Goal: Check status: Check status

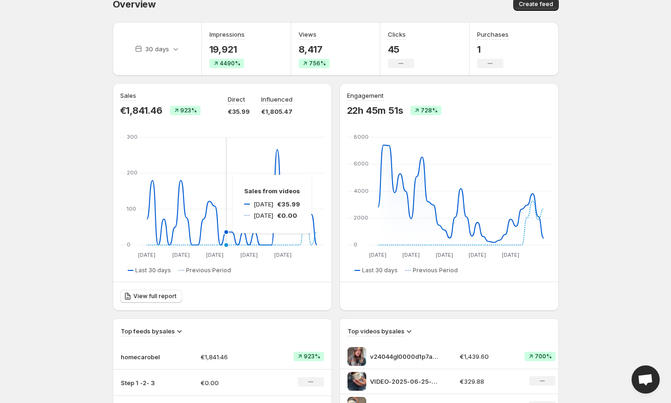
scroll to position [16, 0]
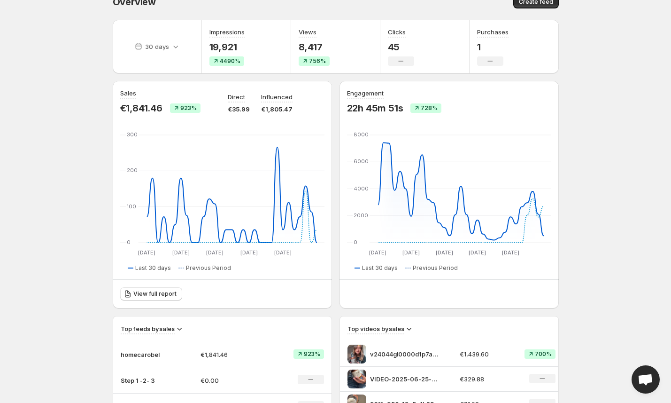
click at [184, 56] on div "30 days" at bounding box center [157, 47] width 89 height 54
click at [171, 47] on icon at bounding box center [175, 46] width 9 height 9
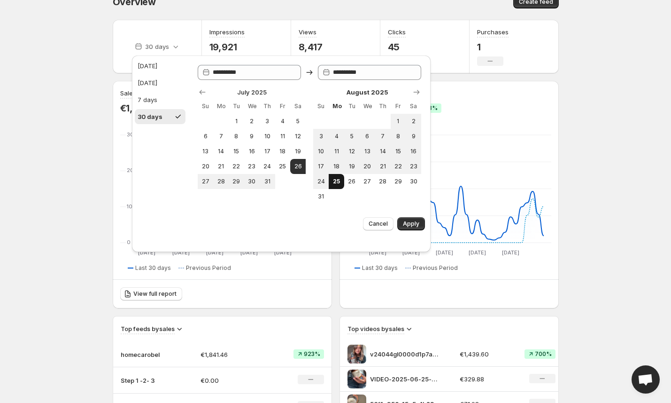
click at [336, 185] on span "25" at bounding box center [337, 182] width 8 height 8
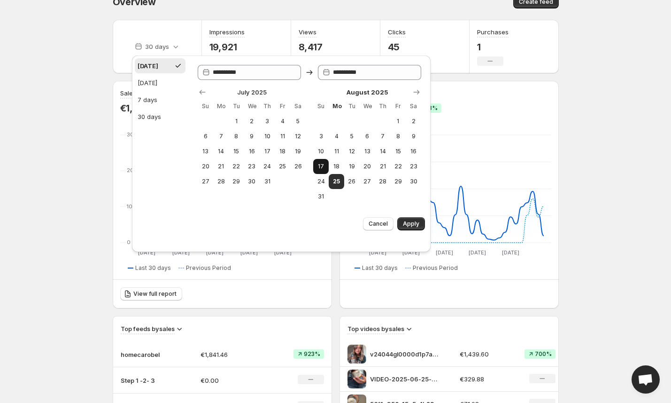
click at [322, 170] on span "17" at bounding box center [321, 167] width 8 height 8
type input "**********"
click at [333, 185] on span "25" at bounding box center [337, 182] width 8 height 8
type input "**********"
click at [411, 227] on span "Apply" at bounding box center [411, 224] width 16 height 8
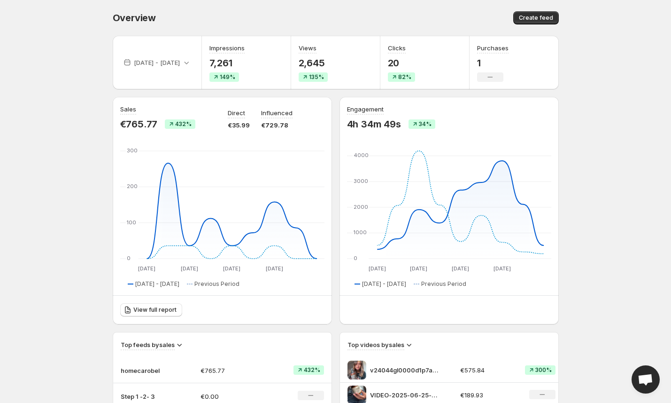
scroll to position [0, 0]
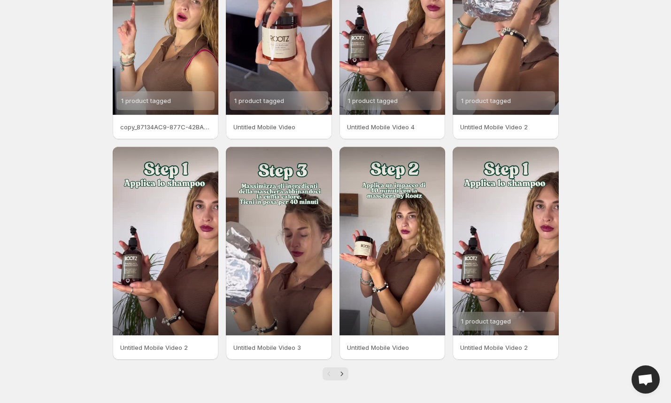
scroll to position [109, 0]
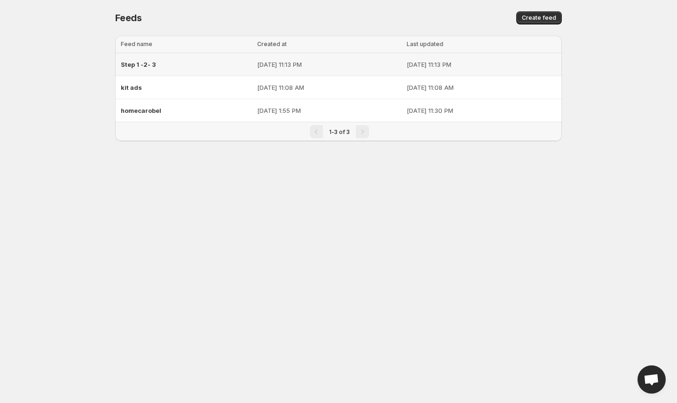
click at [295, 68] on p "[DATE] 11:13 PM" at bounding box center [329, 64] width 144 height 9
